Goal: Check status: Check status

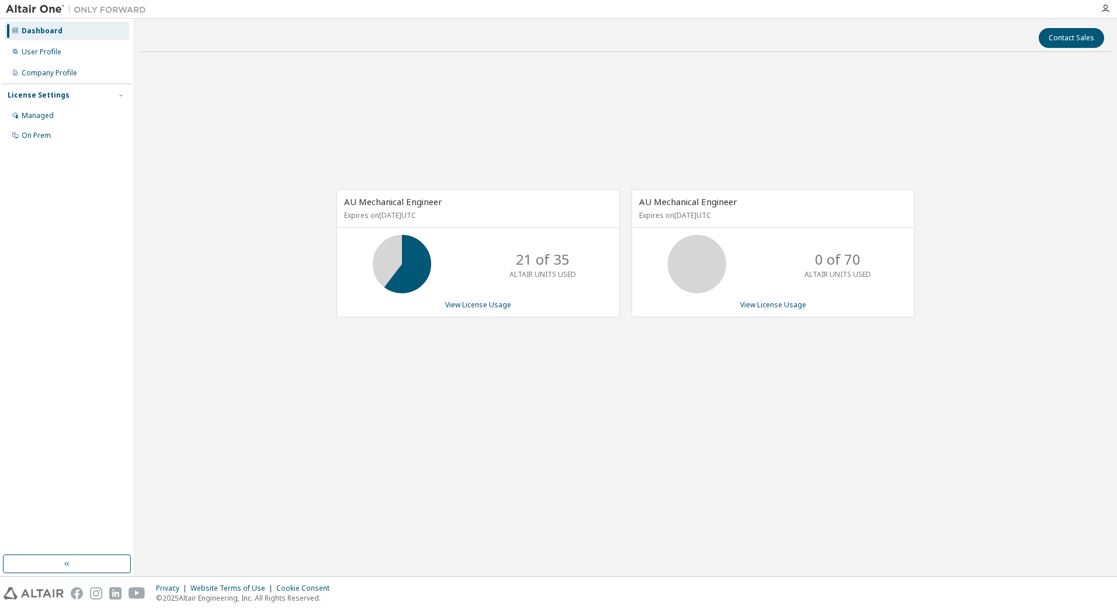
click at [607, 535] on div "Contact Sales AU Mechanical Engineer Expires on [DATE] UTC 21 of 35 ALTAIR UNIT…" at bounding box center [625, 297] width 971 height 545
click at [487, 306] on link "View License Usage" at bounding box center [478, 305] width 66 height 10
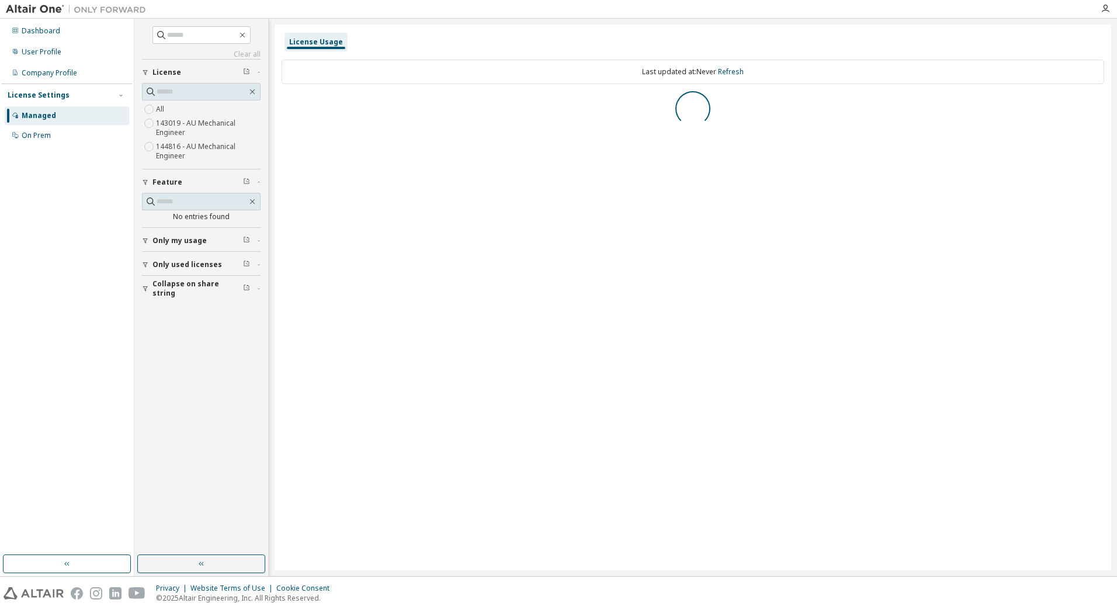
click at [190, 238] on span "Only my usage" at bounding box center [179, 240] width 54 height 9
click at [196, 242] on span "Only my usage" at bounding box center [179, 240] width 54 height 9
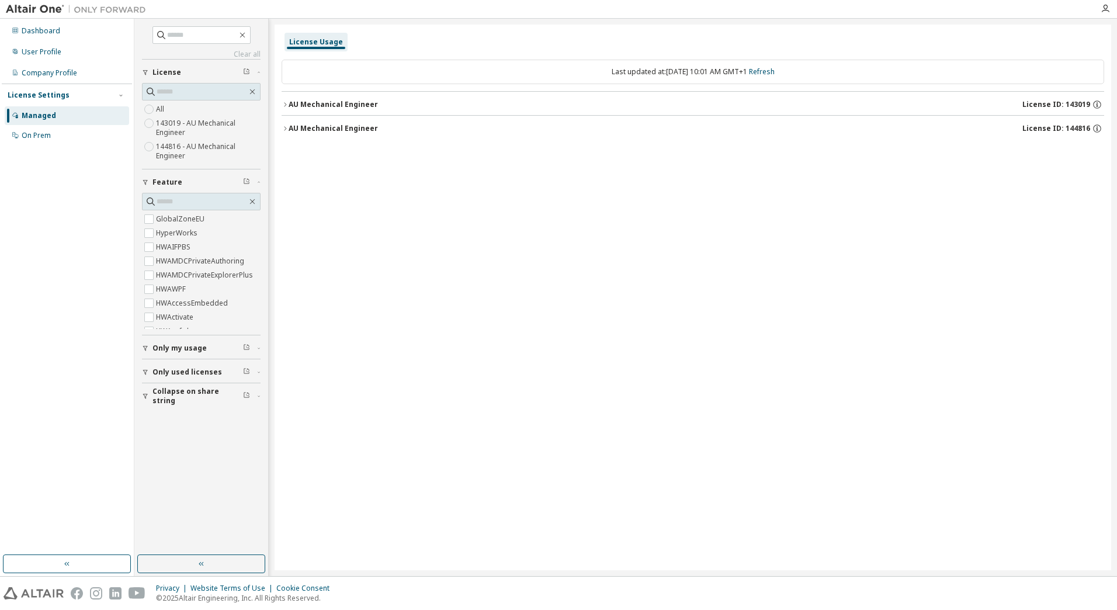
click at [206, 122] on label "143019 - AU Mechanical Engineer" at bounding box center [208, 127] width 105 height 23
click at [305, 102] on div at bounding box center [692, 108] width 822 height 35
click at [289, 103] on div "AU Mechanical Engineer" at bounding box center [332, 104] width 89 height 9
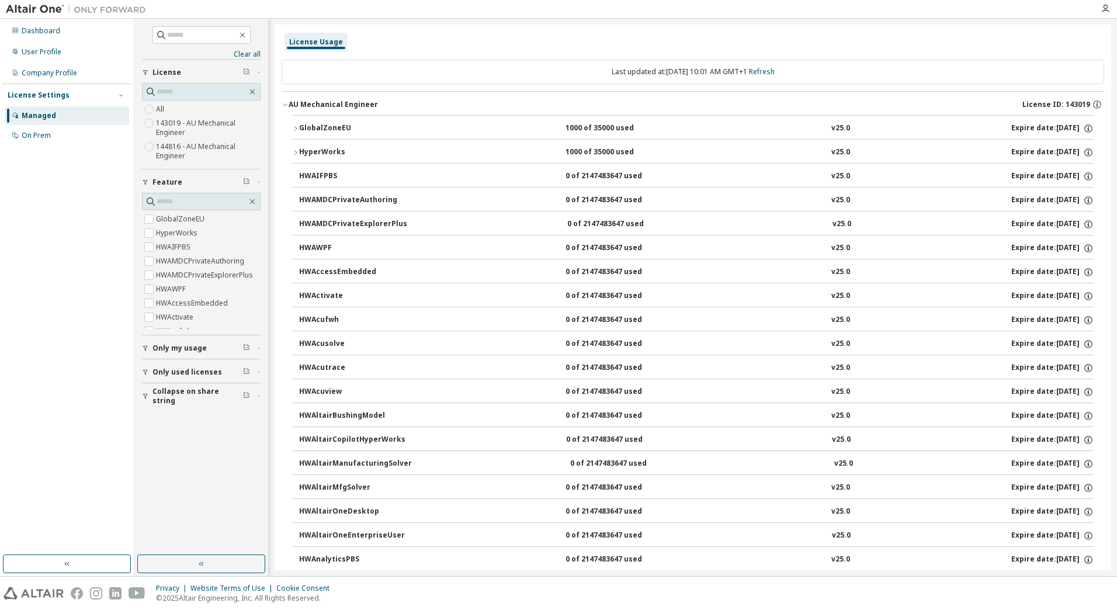
click at [299, 128] on div "GlobalZoneEU" at bounding box center [351, 128] width 105 height 11
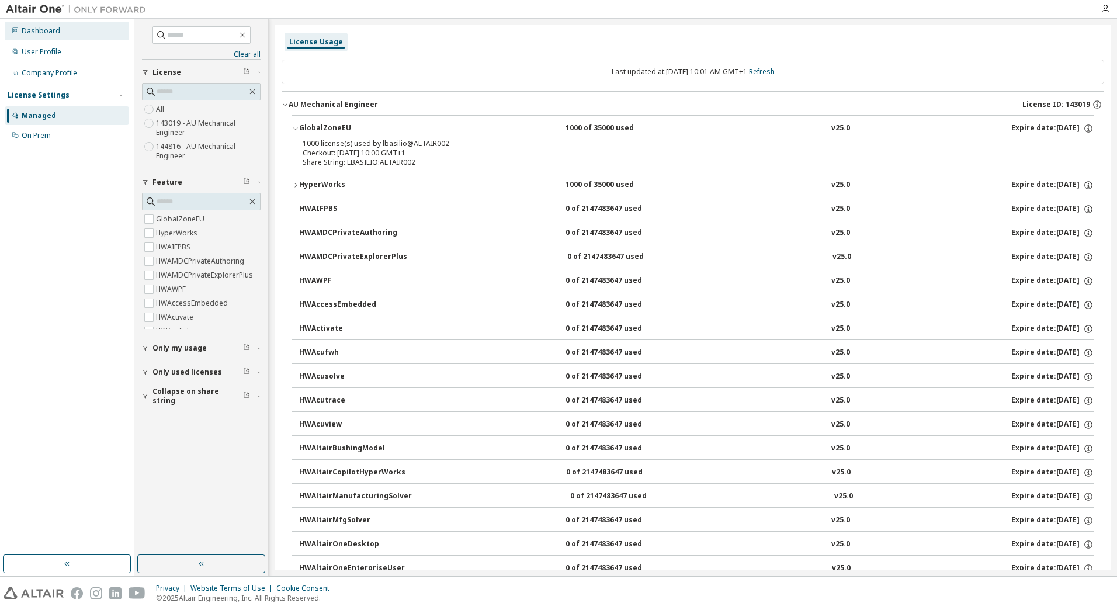
click at [87, 31] on div "Dashboard" at bounding box center [67, 31] width 124 height 19
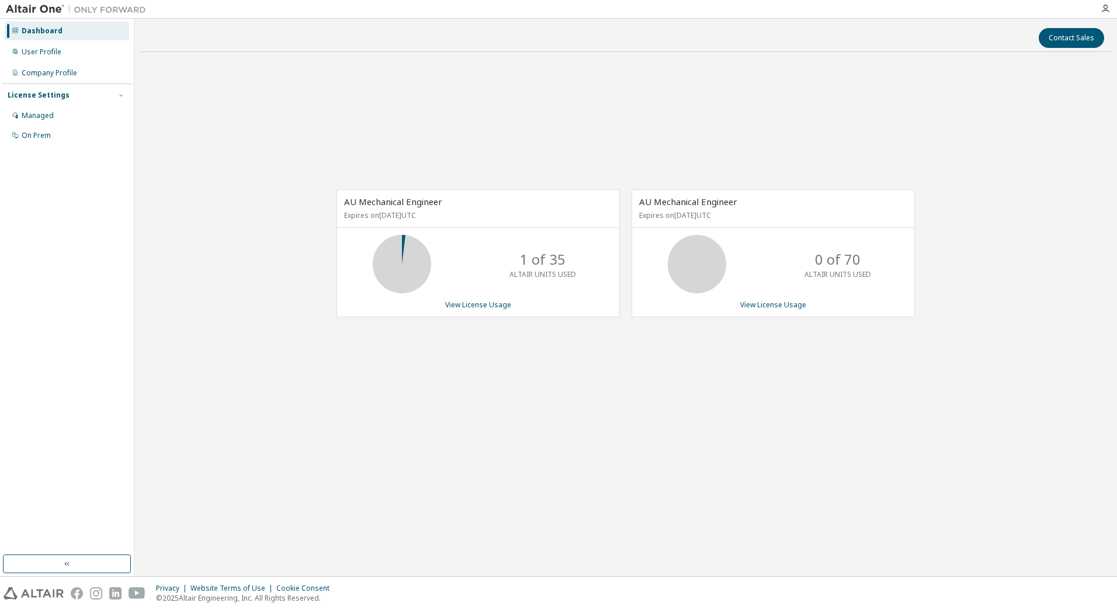
click at [848, 36] on div "Contact Sales" at bounding box center [625, 38] width 957 height 20
click at [542, 549] on div "Contact Sales AU Mechanical Engineer Expires on June 1, 2026 UTC 0 of 35 ALTAIR…" at bounding box center [625, 297] width 971 height 545
